Goal: Task Accomplishment & Management: Manage account settings

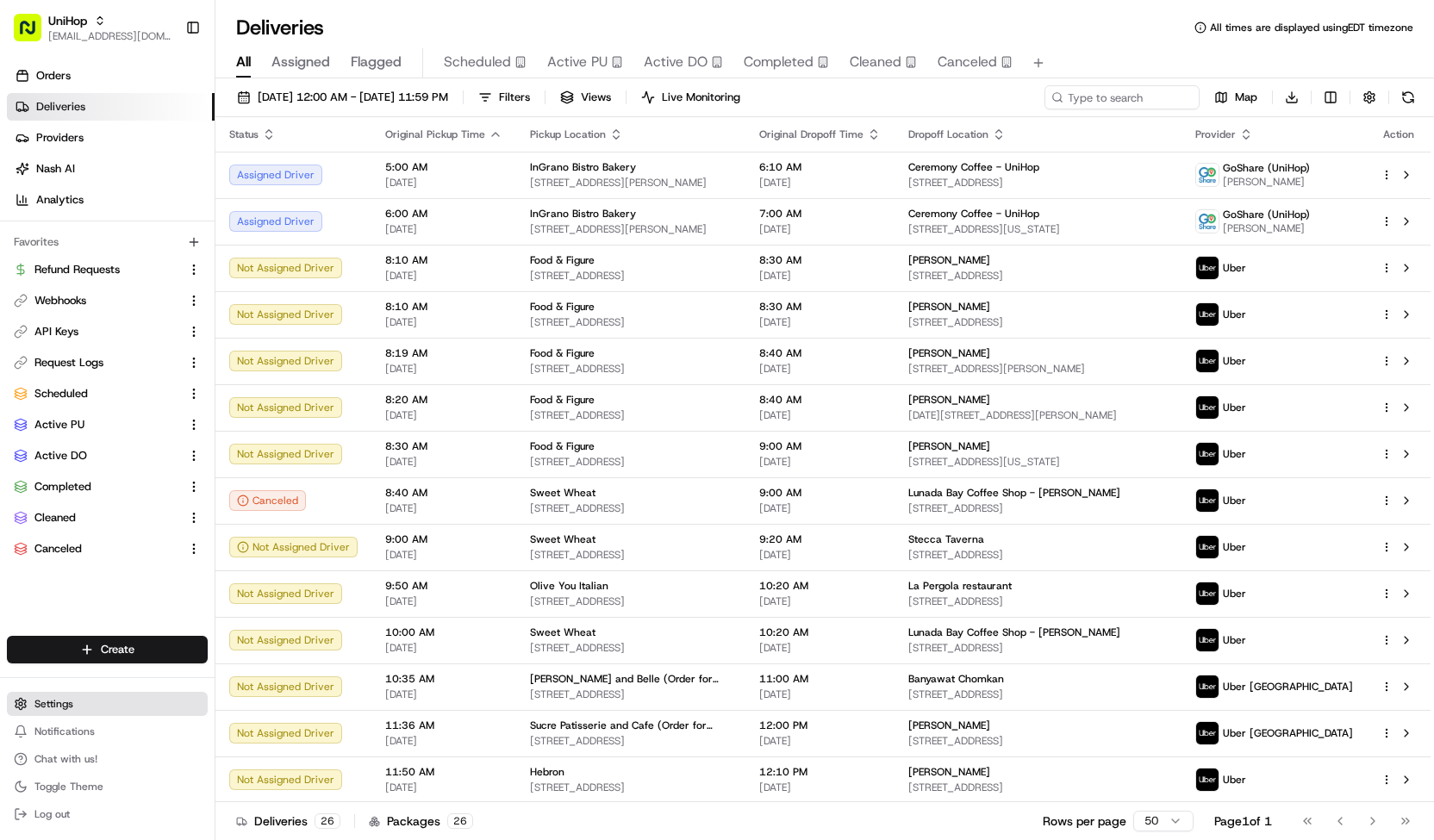
click at [103, 713] on button "Settings" at bounding box center [107, 704] width 201 height 25
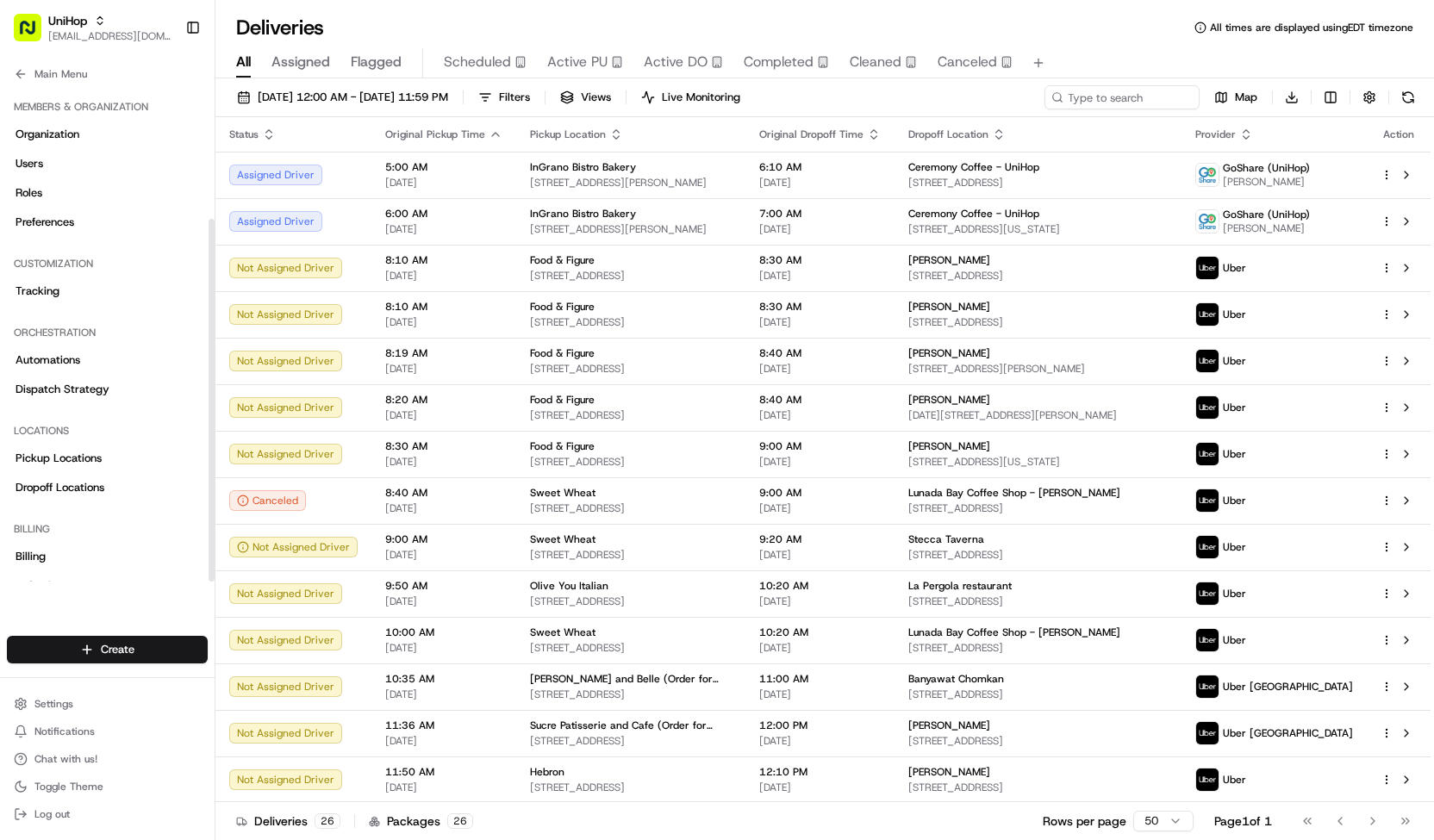
scroll to position [181, 0]
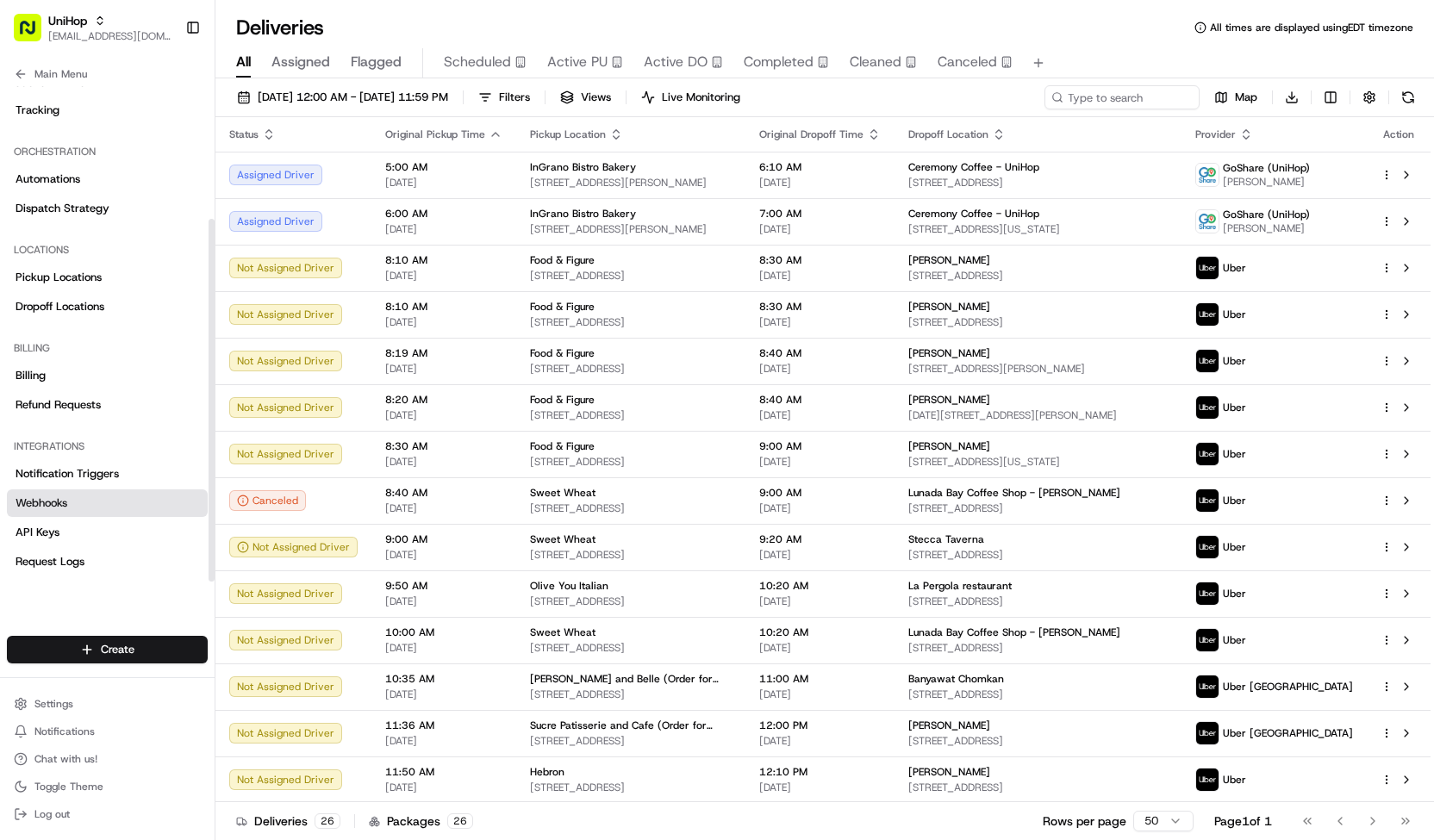
click at [68, 509] on span "Webhooks" at bounding box center [41, 503] width 52 height 16
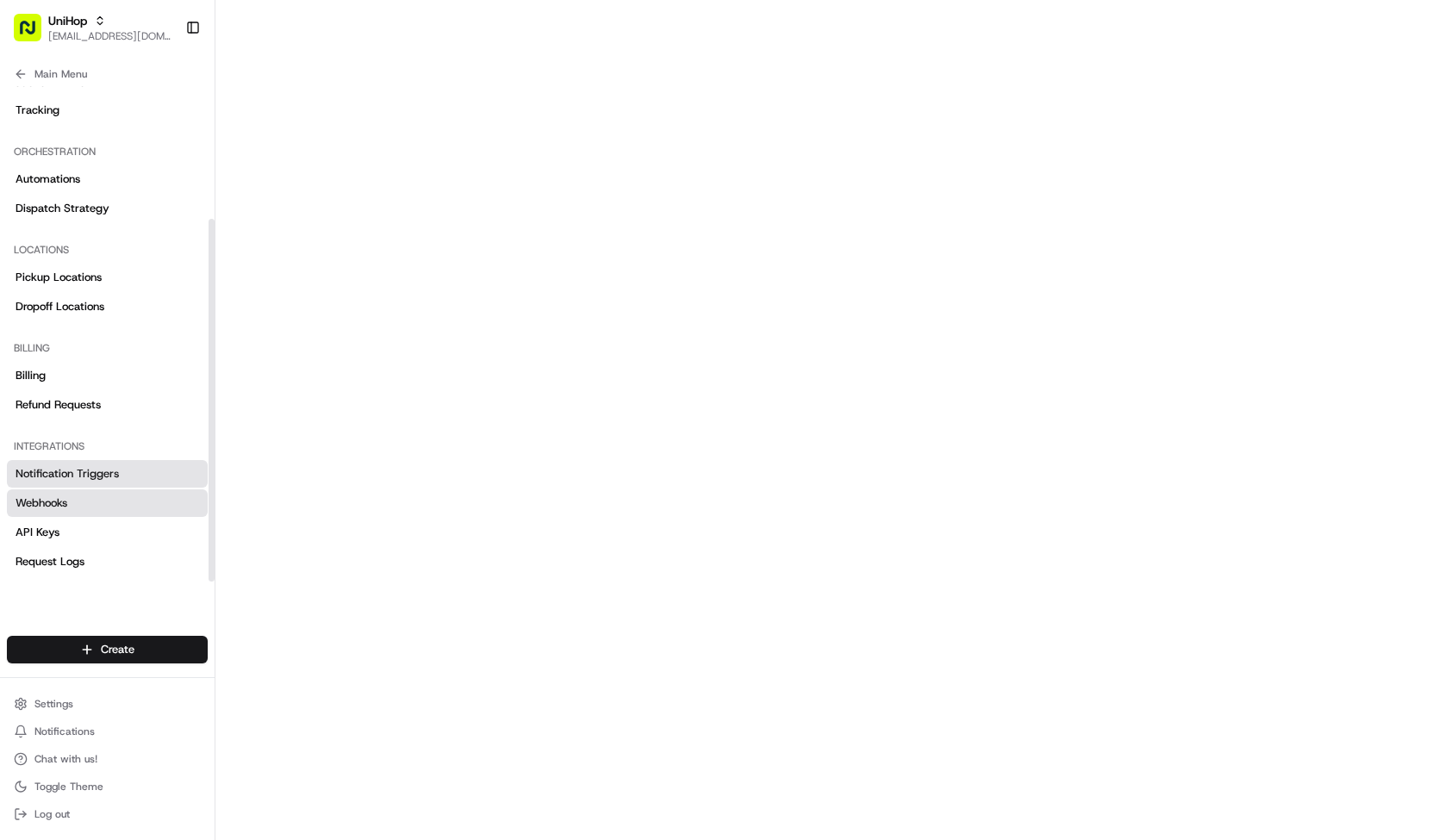
click at [78, 480] on span "Notification Triggers" at bounding box center [68, 474] width 103 height 16
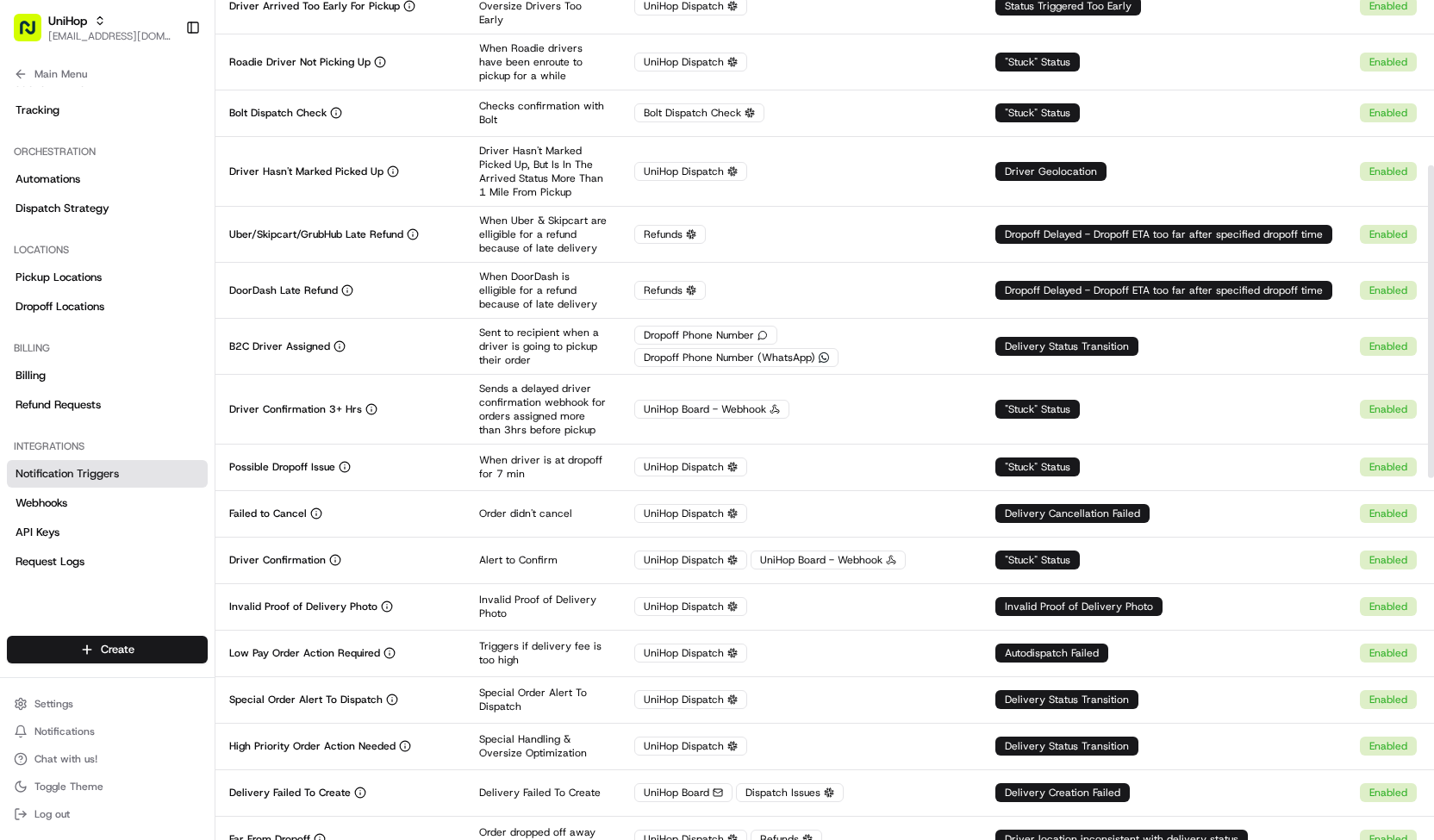
scroll to position [453, 0]
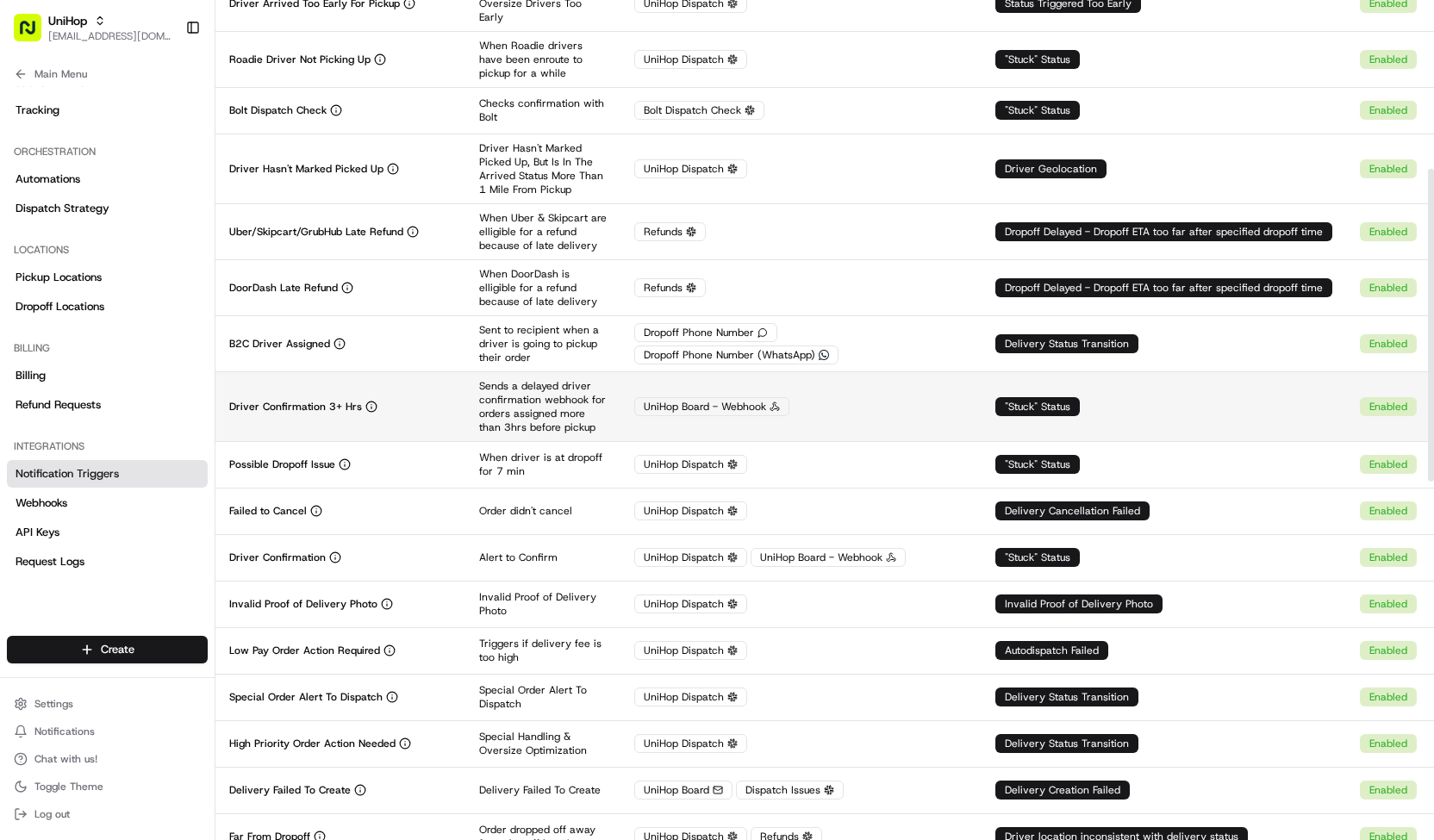
click at [417, 400] on div "Driver Confirmation 3+ Hrs" at bounding box center [340, 407] width 223 height 14
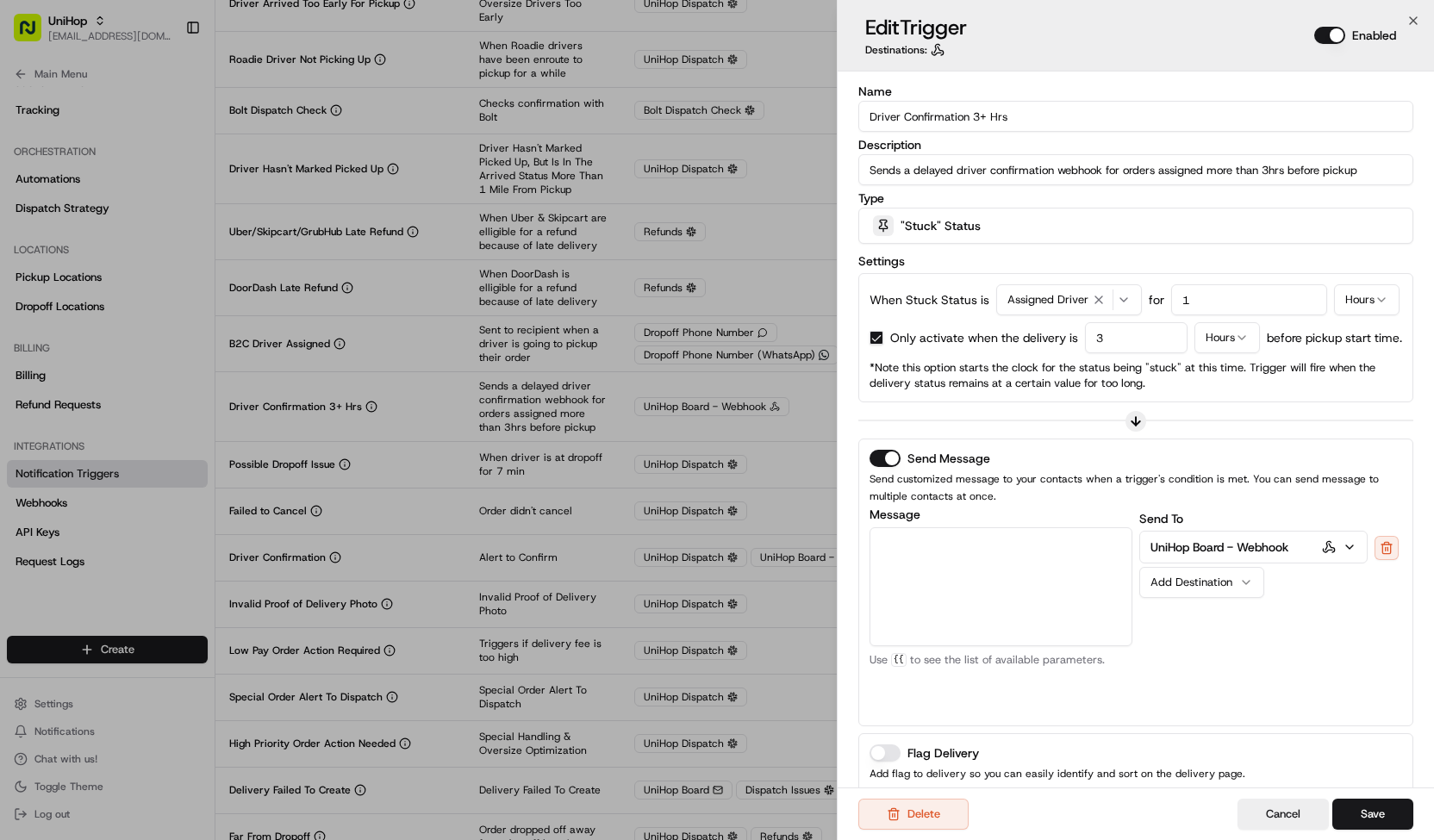
click at [1193, 542] on p "UniHop Board - Webhook" at bounding box center [1219, 547] width 138 height 18
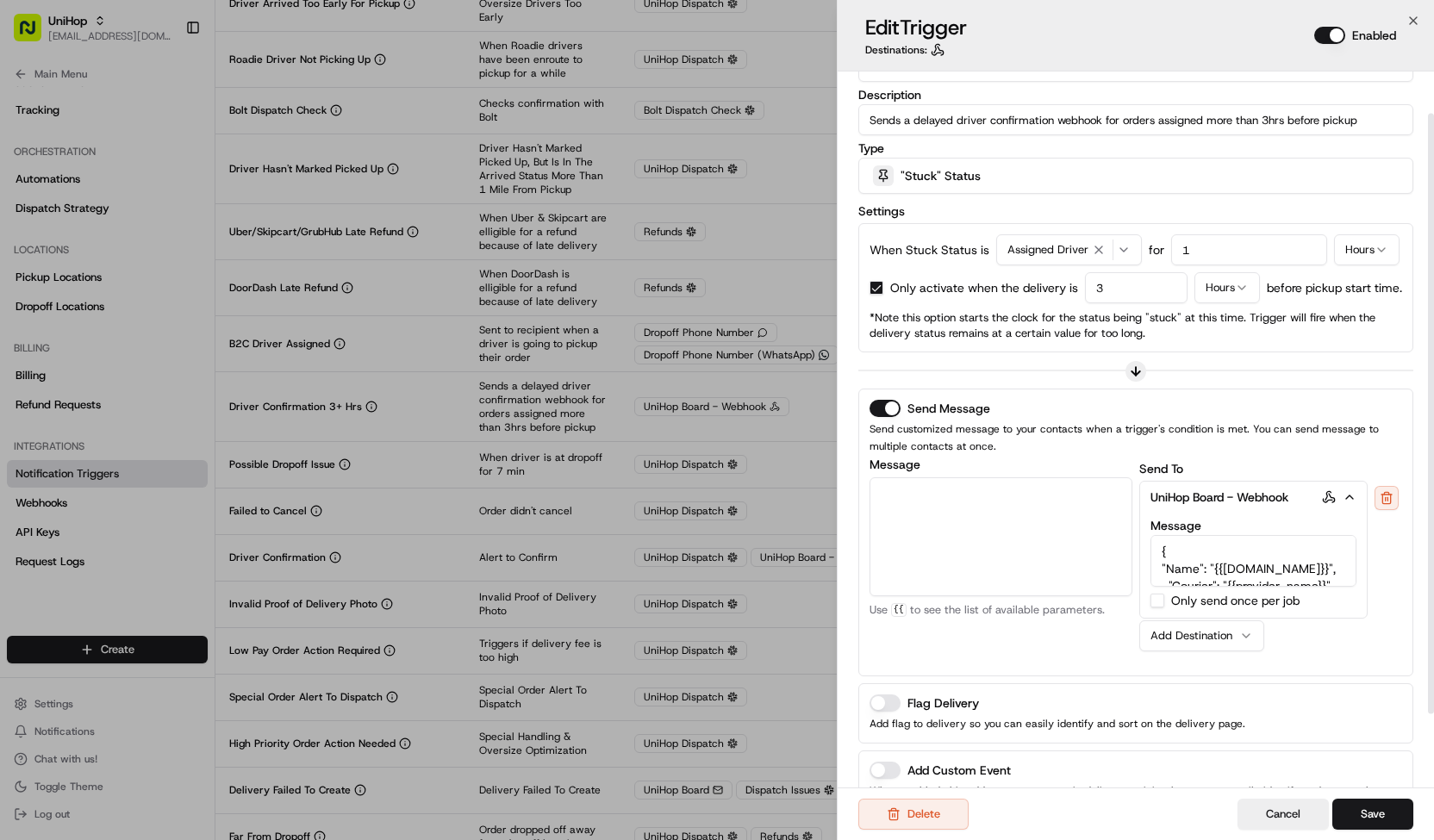
scroll to position [55, 0]
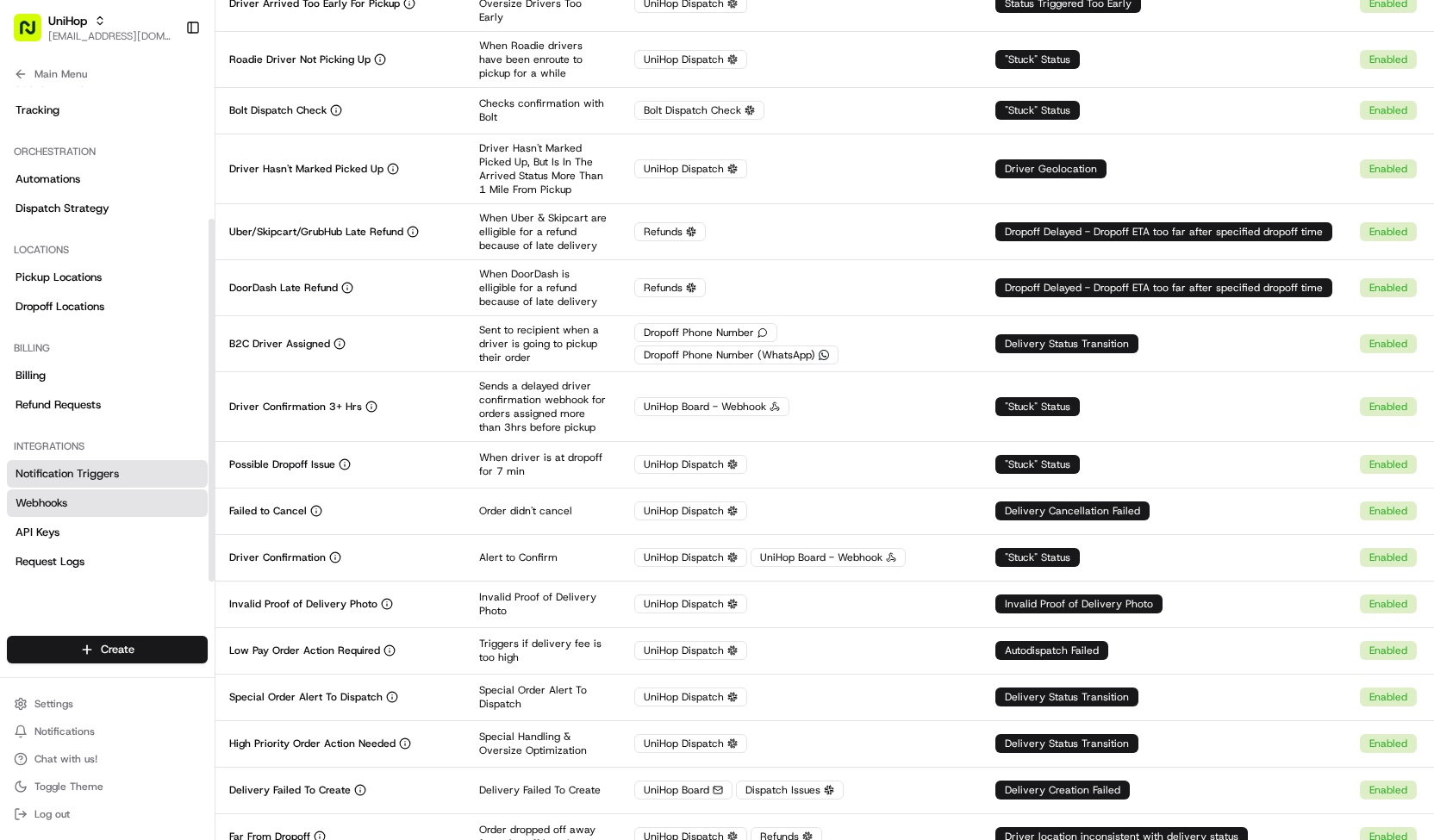
click at [82, 506] on link "Webhooks" at bounding box center [107, 502] width 201 height 27
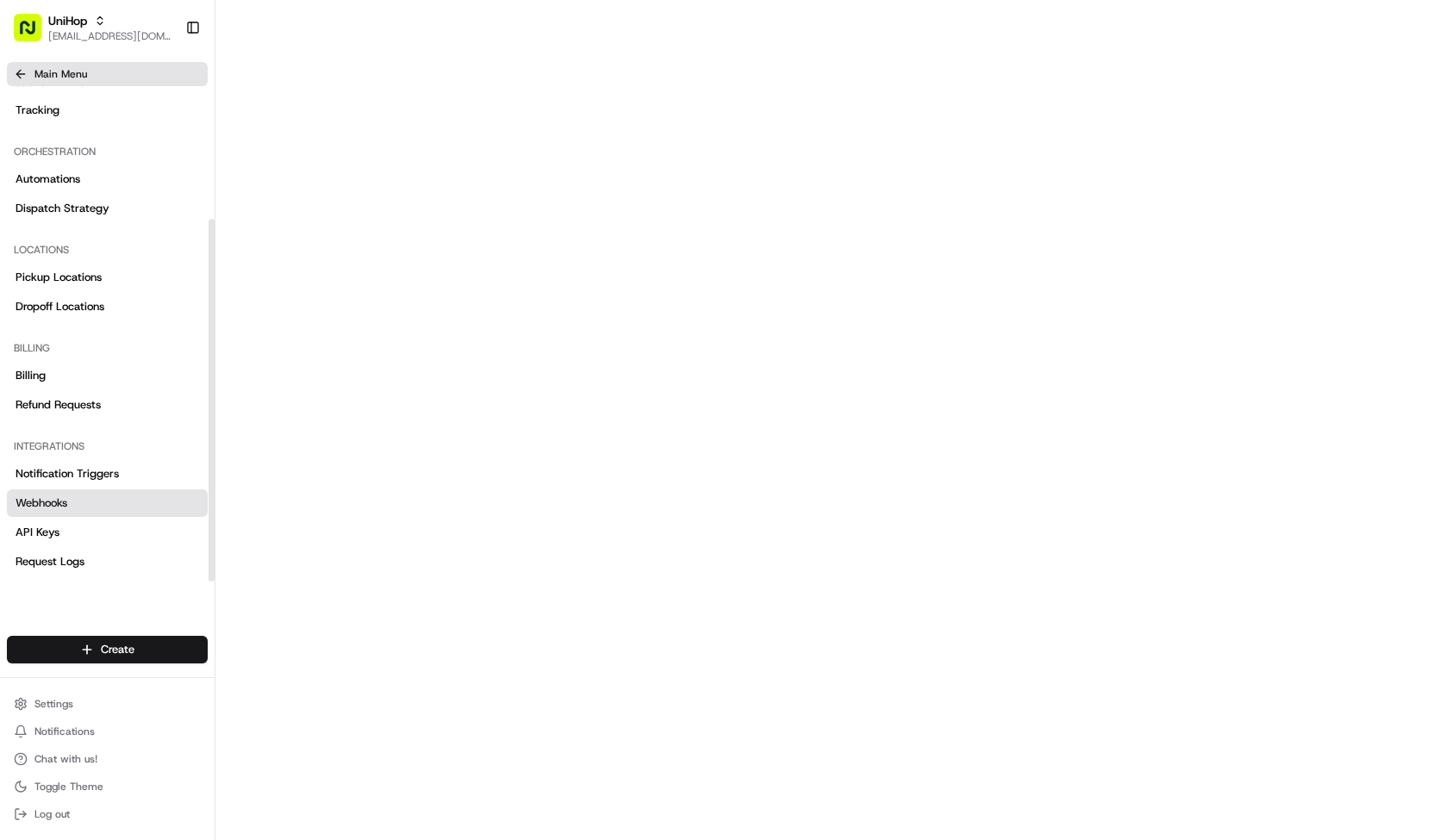
click at [82, 68] on span "Main Menu" at bounding box center [61, 75] width 53 height 14
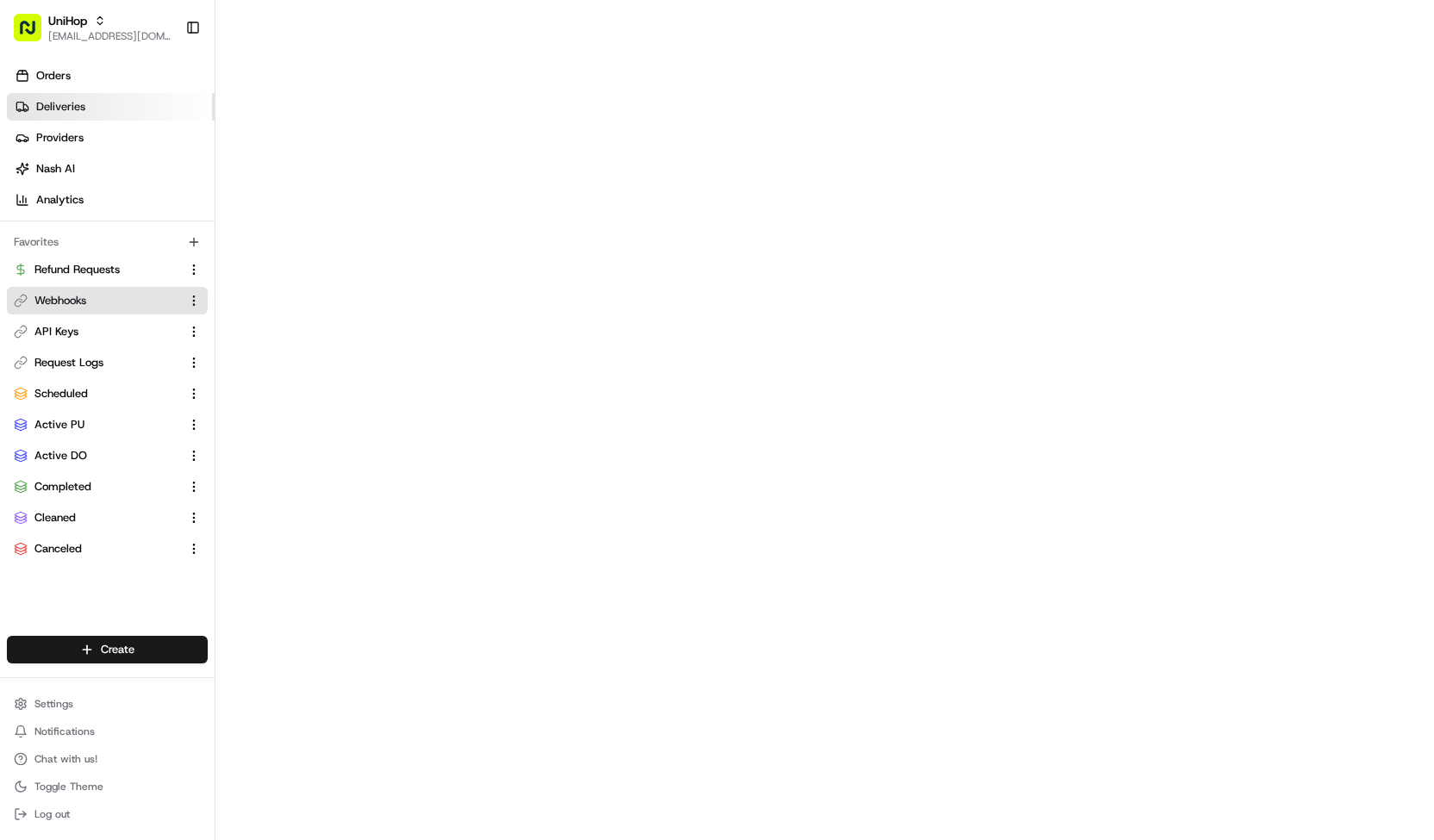
click at [90, 99] on link "Deliveries" at bounding box center [111, 106] width 208 height 27
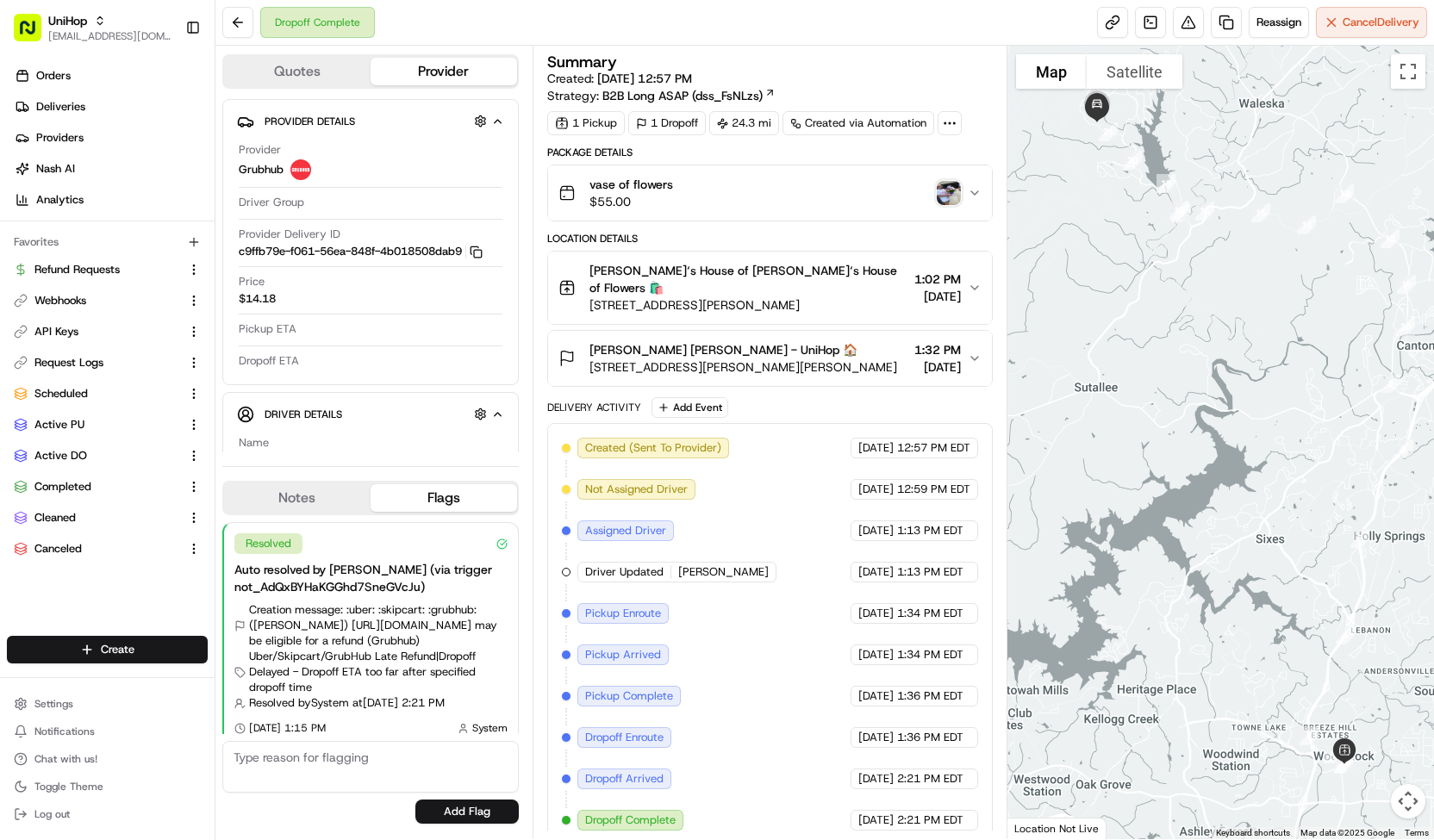
scroll to position [5, 0]
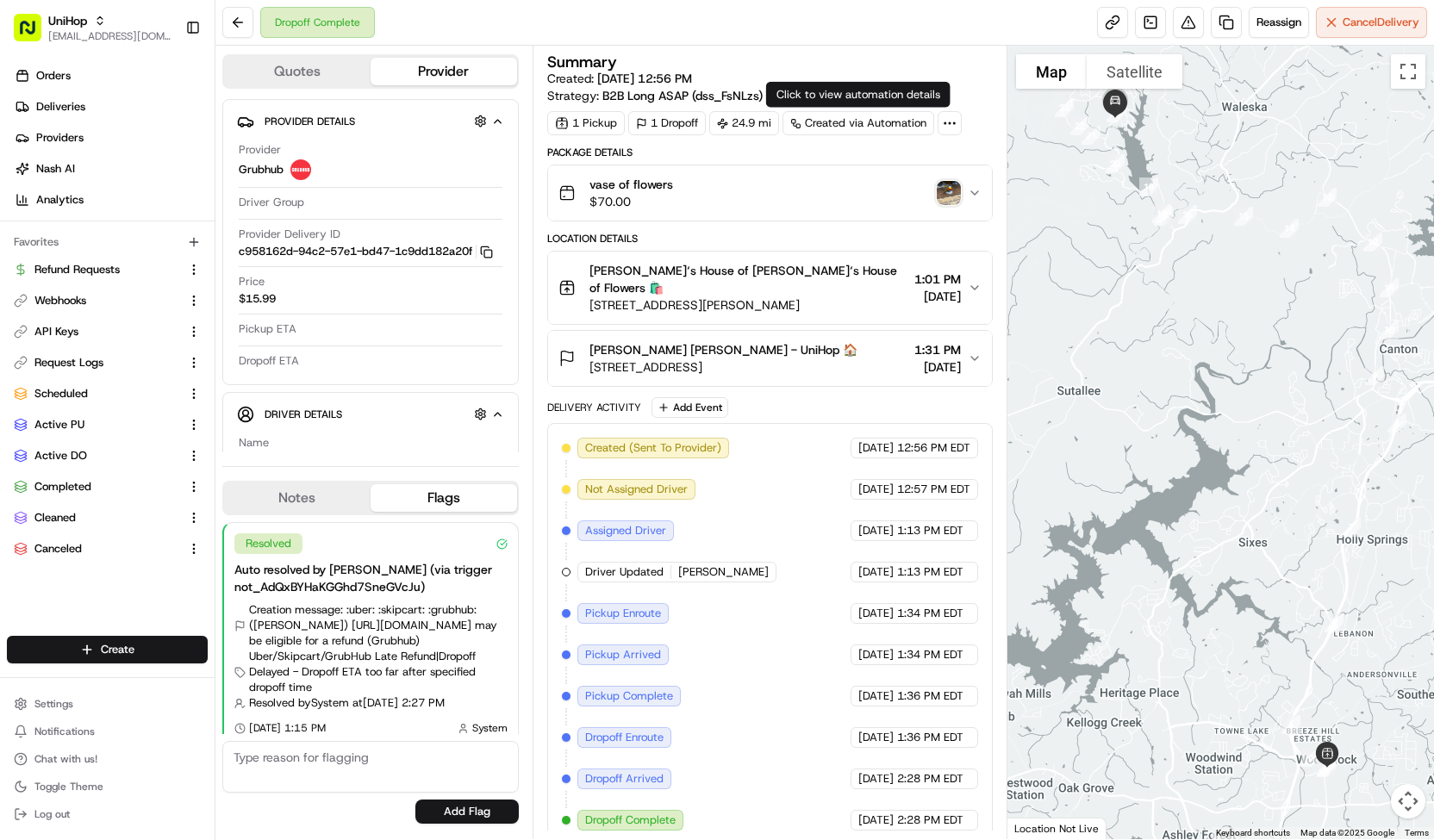
scroll to position [5, 0]
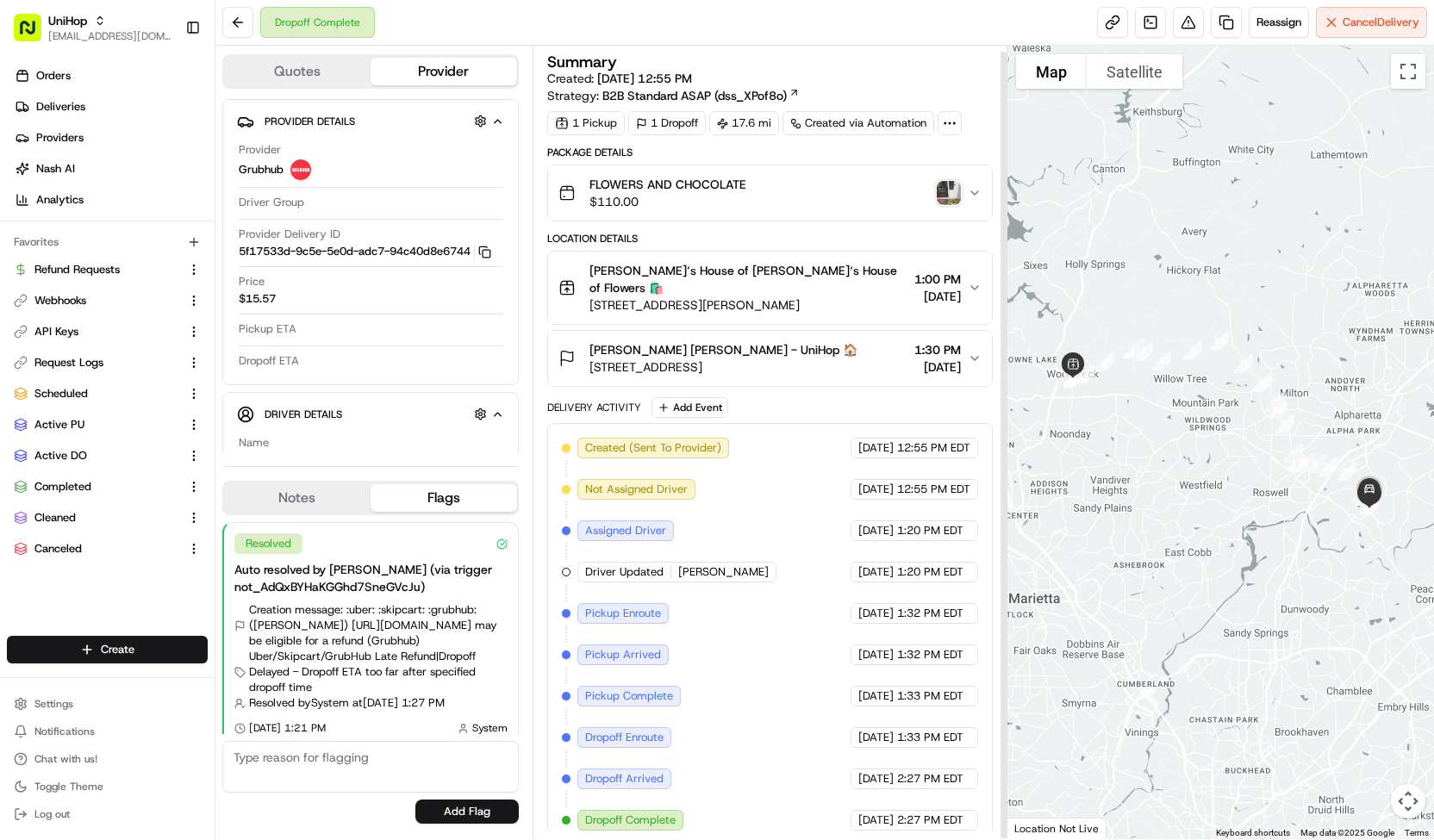
scroll to position [5, 0]
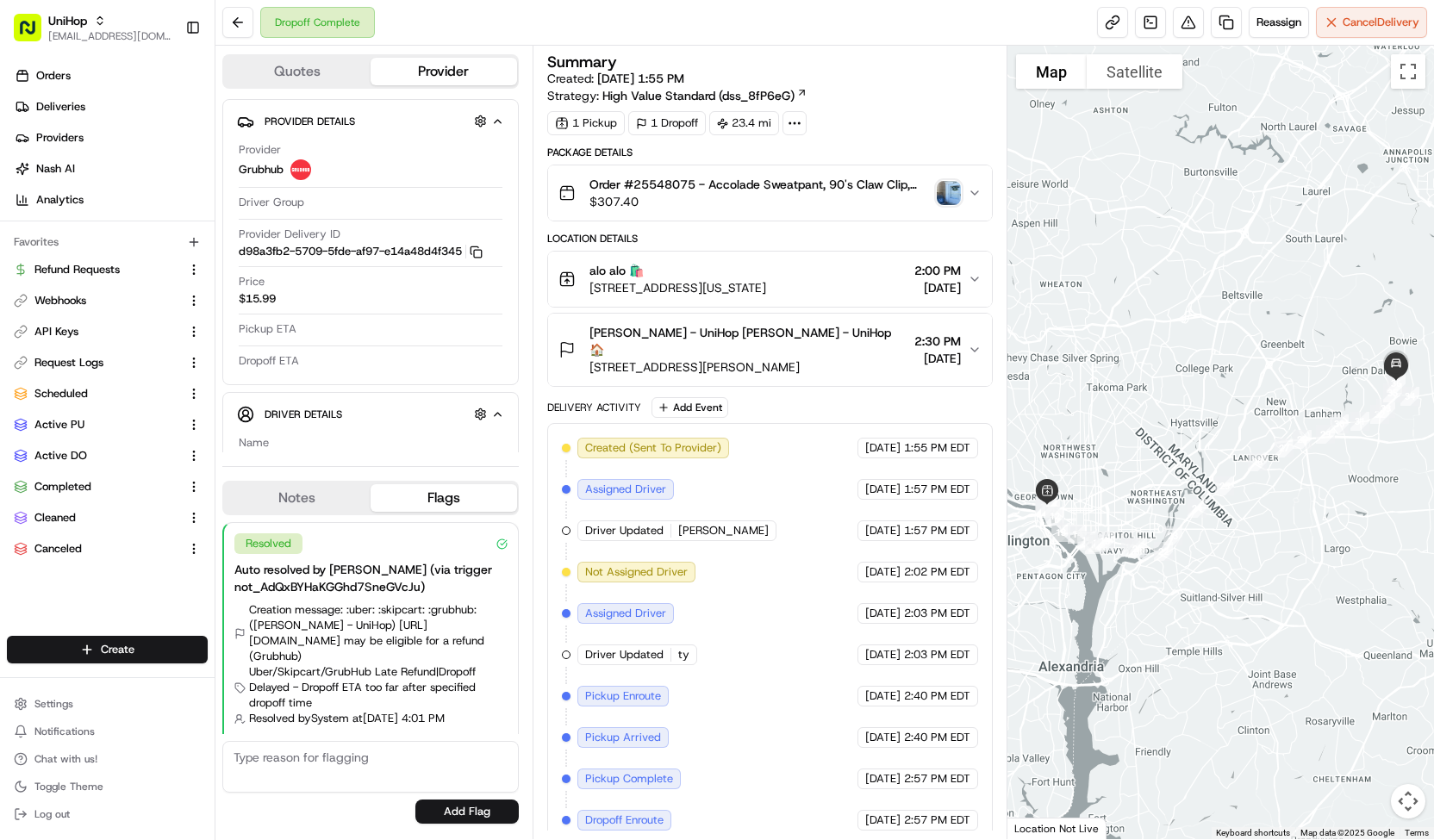
click at [878, 340] on div "Ileana Lozano - UniHop Ileana Lozano - UniHop 🏠 6707 Homestake Dr, Bowie, MD 20…" at bounding box center [763, 350] width 410 height 52
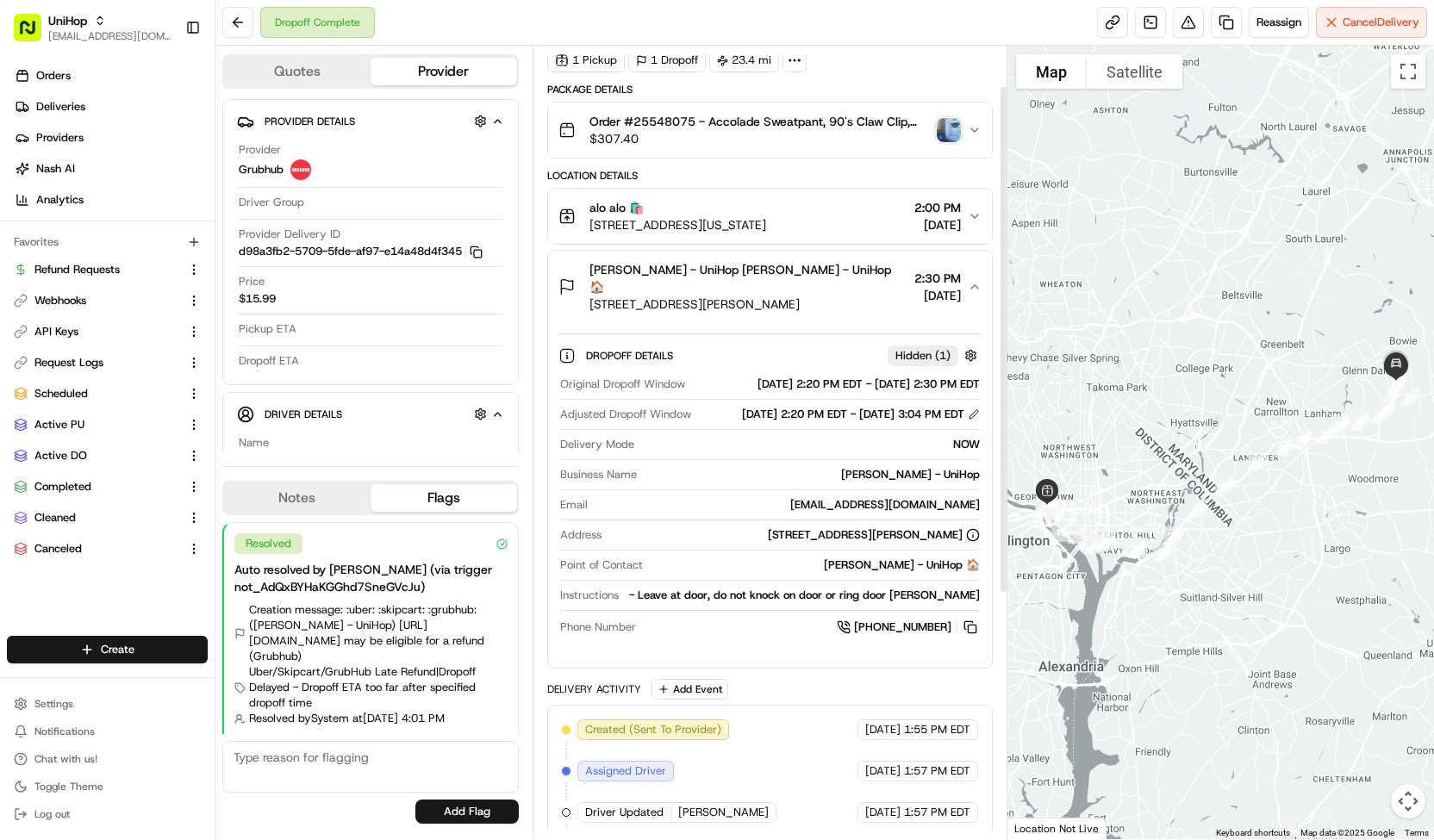
scroll to position [64, 0]
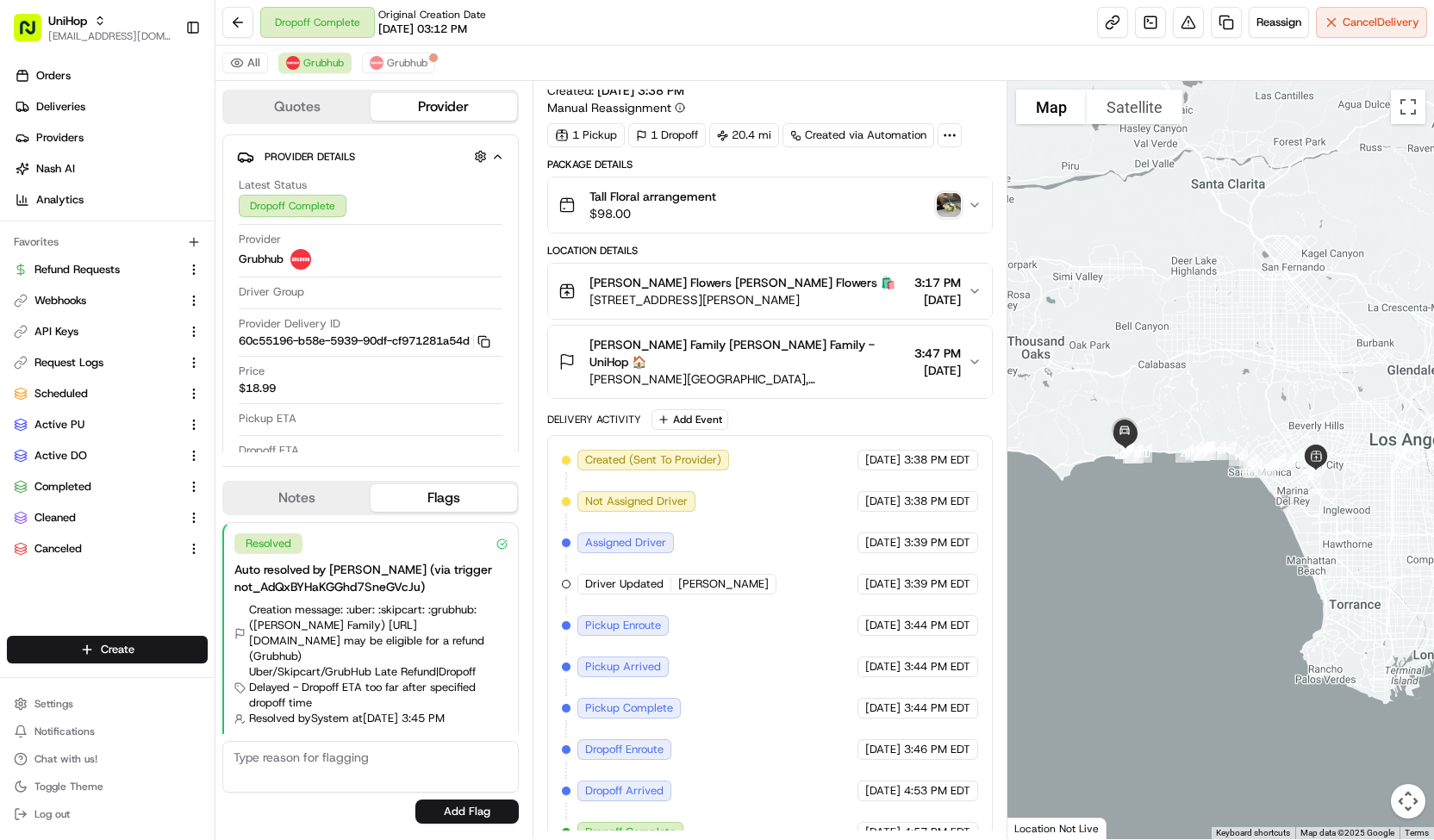
scroll to position [28, 0]
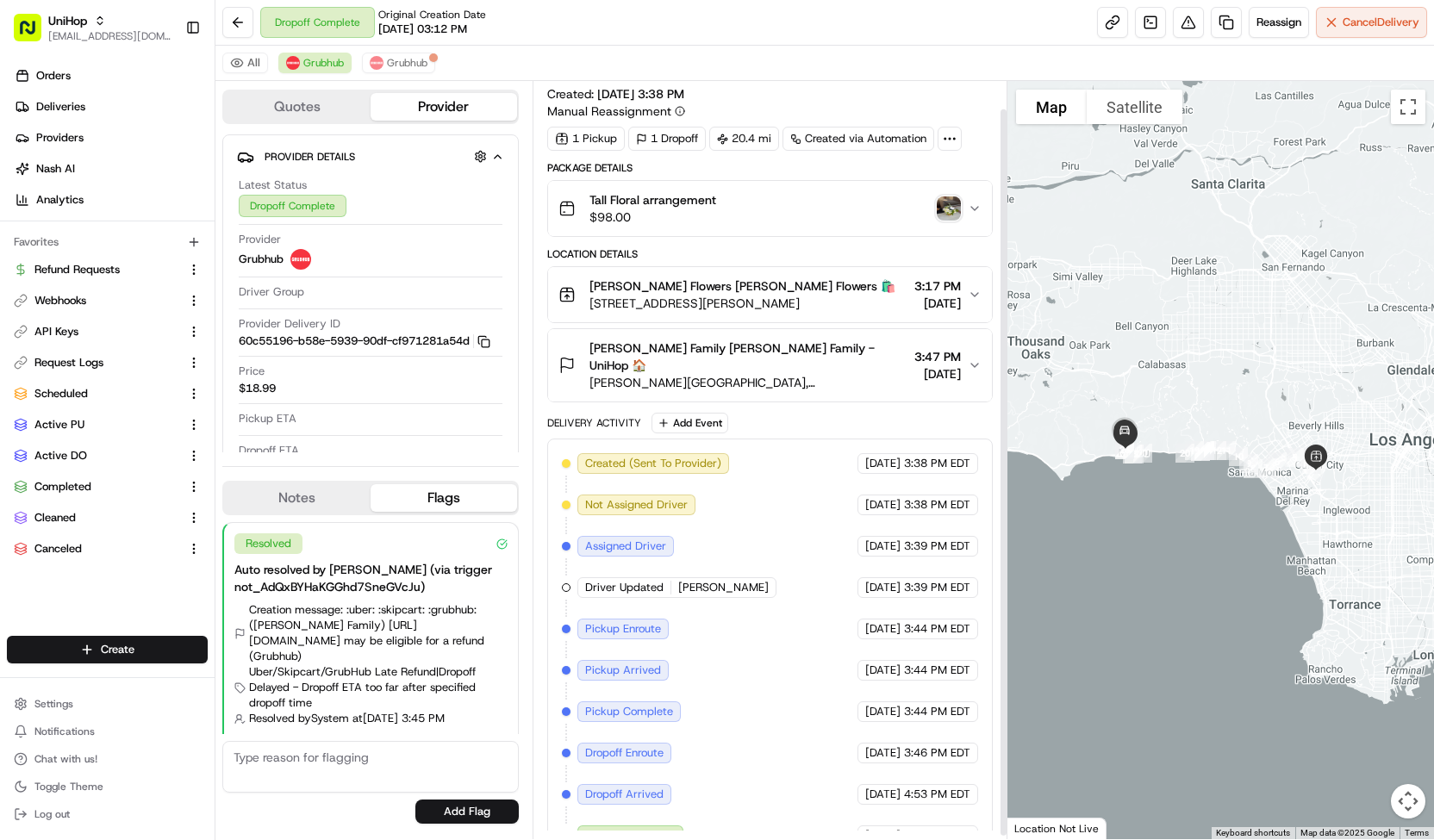
click at [855, 374] on span "Mallmann House, 24404 President Dr, Malibu, CA 90265, USA" at bounding box center [748, 383] width 318 height 18
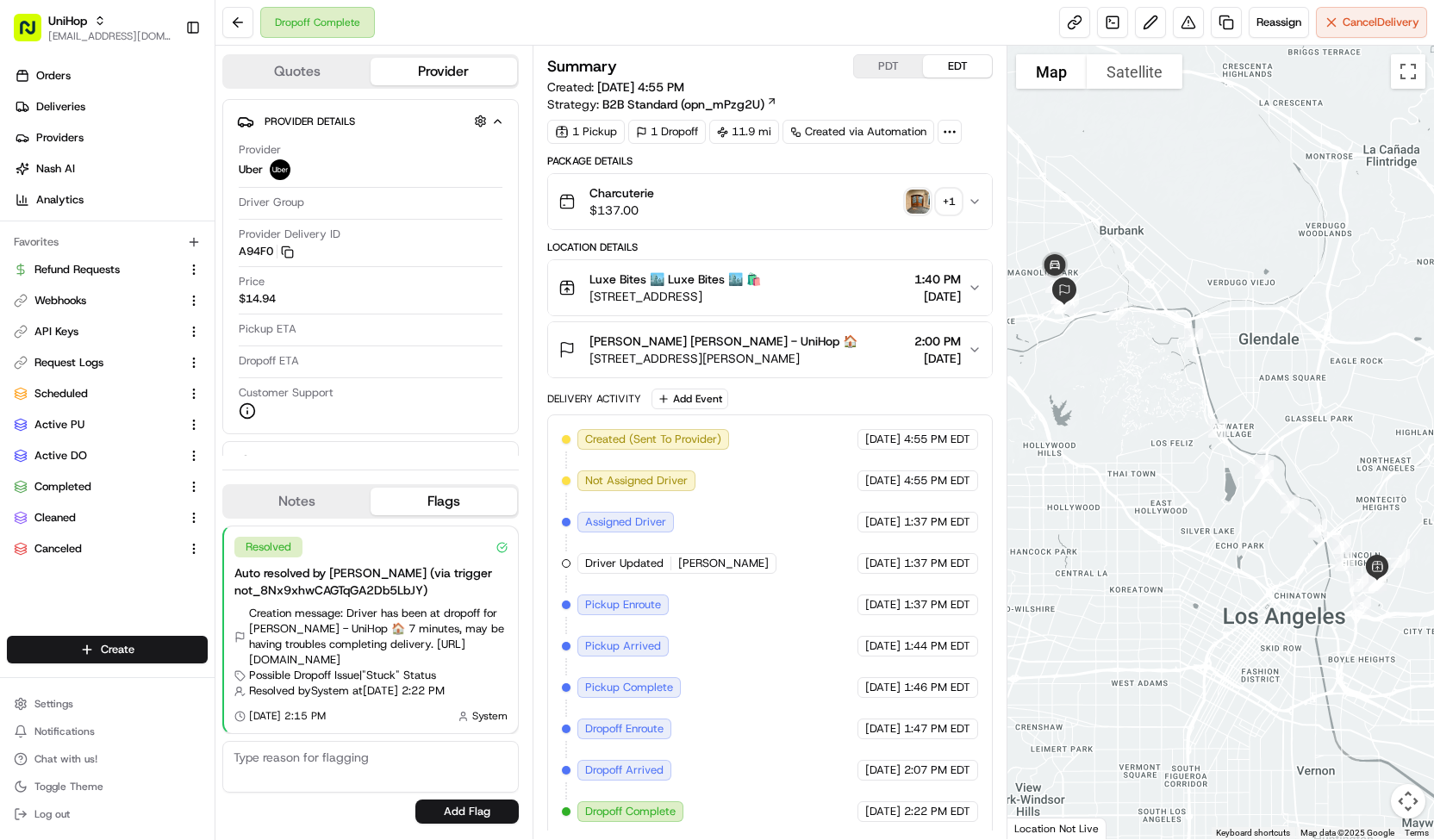
click at [925, 196] on img "button" at bounding box center [918, 202] width 25 height 25
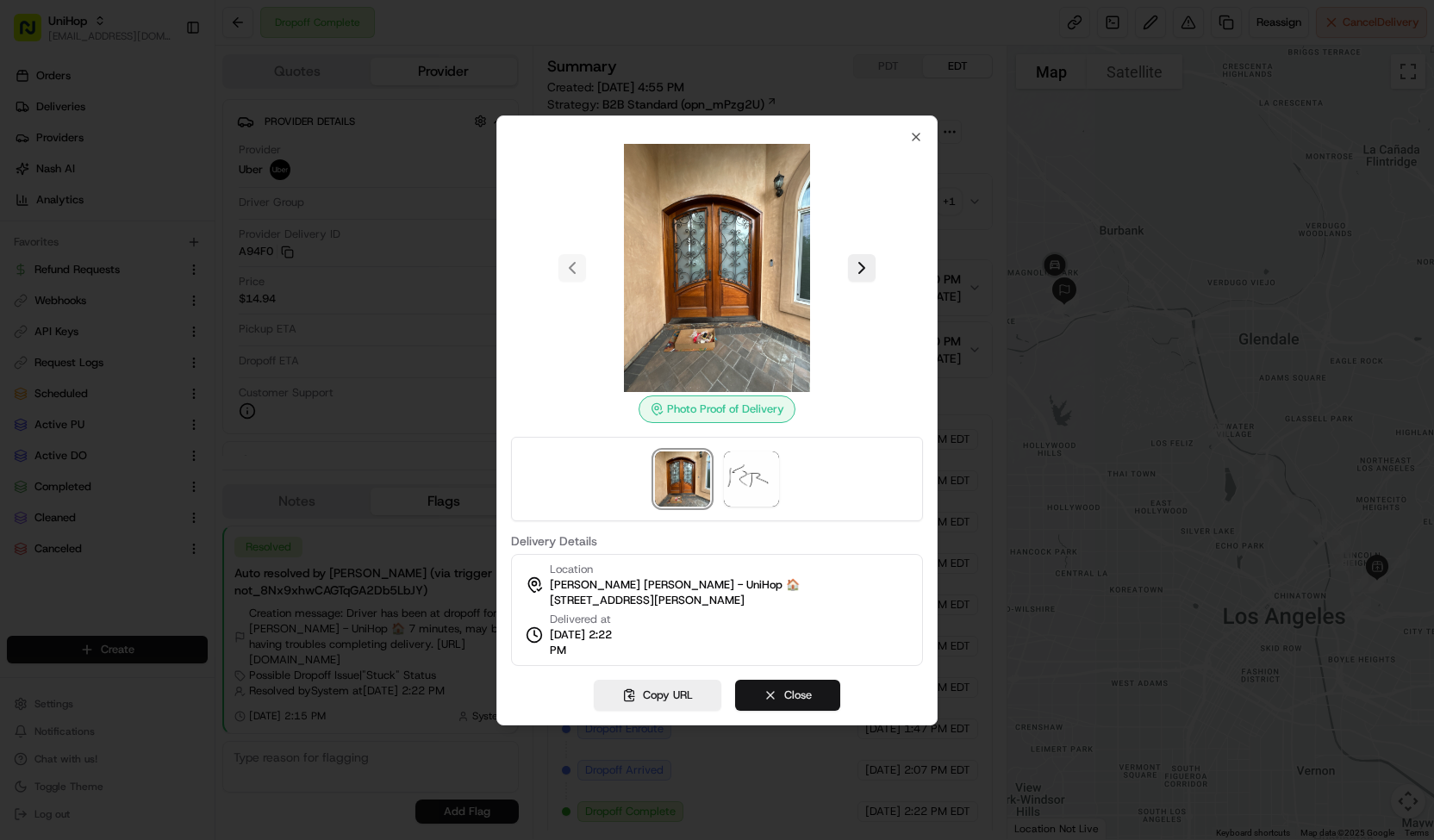
click at [771, 690] on button "Close" at bounding box center [788, 694] width 105 height 31
